Goal: Obtain resource: Obtain resource

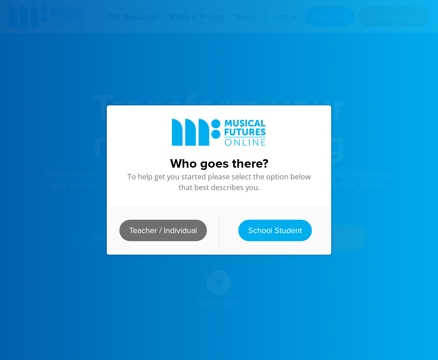
click at [189, 227] on link "Teacher / Individual" at bounding box center [163, 231] width 88 height 22
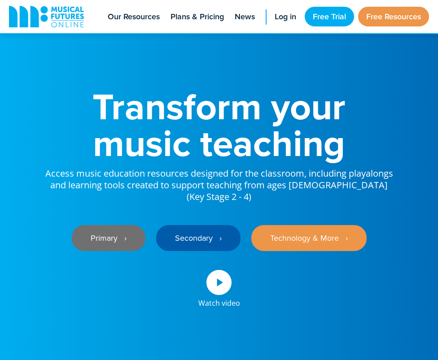
click at [110, 228] on link "Primary ‎‏‏‎ ‎ ›" at bounding box center [109, 238] width 74 height 26
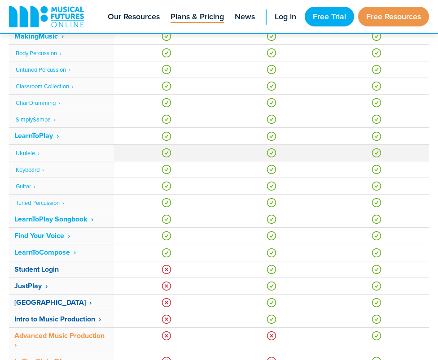
scroll to position [454, 0]
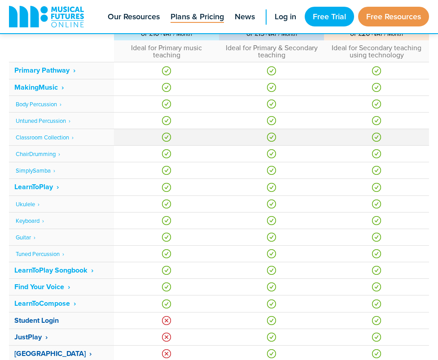
click at [60, 140] on link "Classroom Collection ‎ ›" at bounding box center [45, 137] width 58 height 8
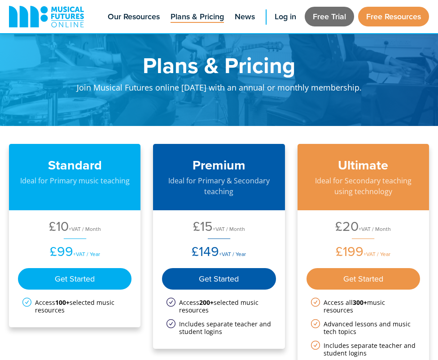
click at [328, 16] on link "Free Trial" at bounding box center [329, 17] width 49 height 20
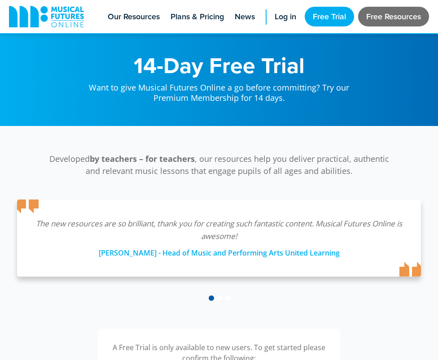
click at [378, 12] on link "Free Resources" at bounding box center [393, 17] width 71 height 20
